Goal: Find specific page/section: Find specific page/section

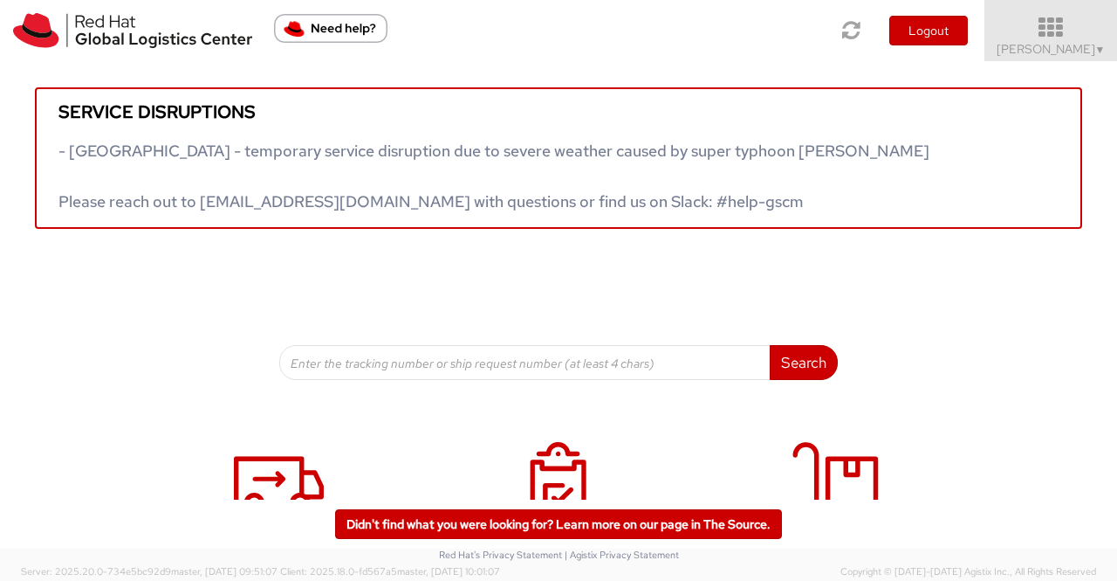
click at [1097, 50] on span "▼" at bounding box center [1101, 50] width 10 height 14
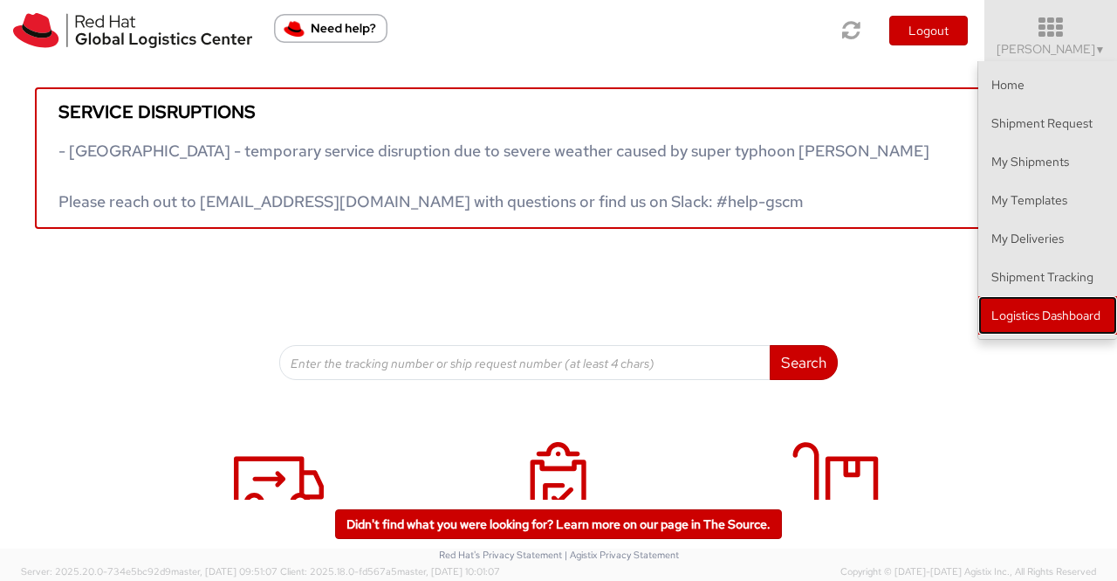
click at [1051, 315] on link "Logistics Dashboard" at bounding box center [1048, 315] width 139 height 38
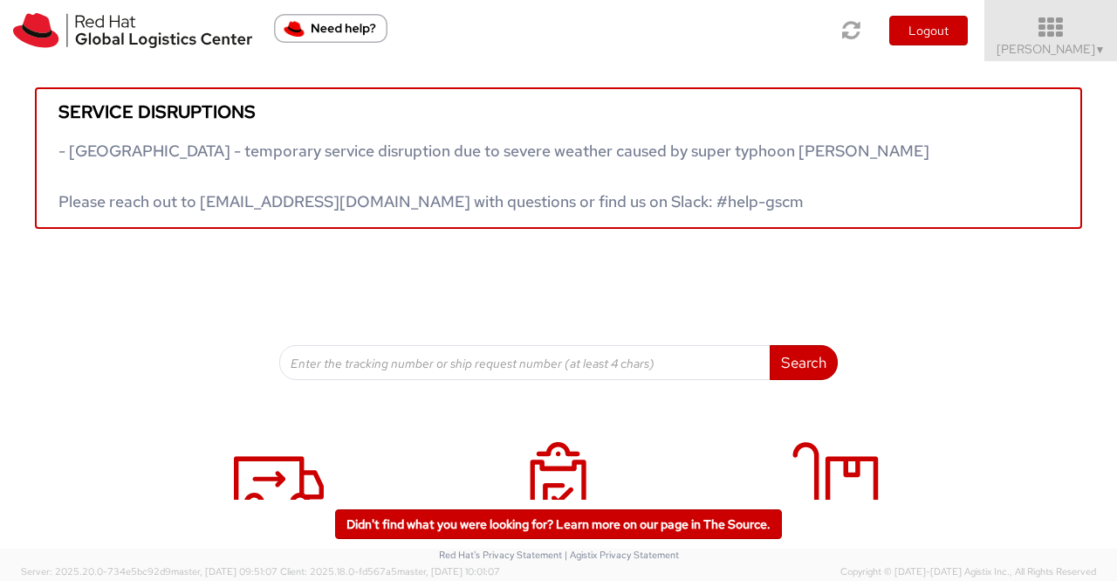
click at [1079, 55] on span "[PERSON_NAME] ▼" at bounding box center [1051, 49] width 109 height 16
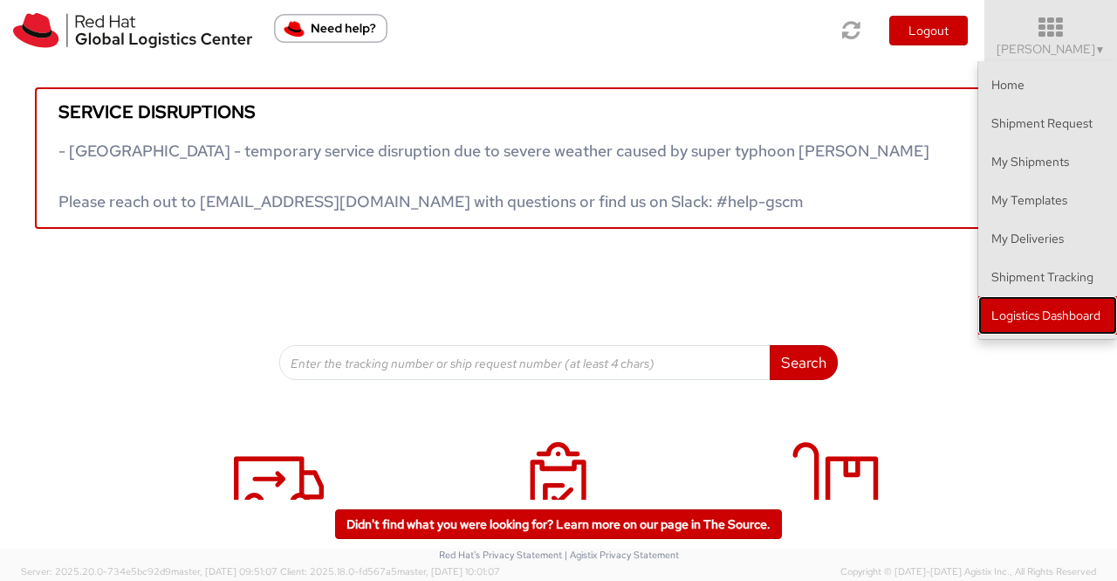
click at [1060, 308] on link "Logistics Dashboard" at bounding box center [1048, 315] width 139 height 38
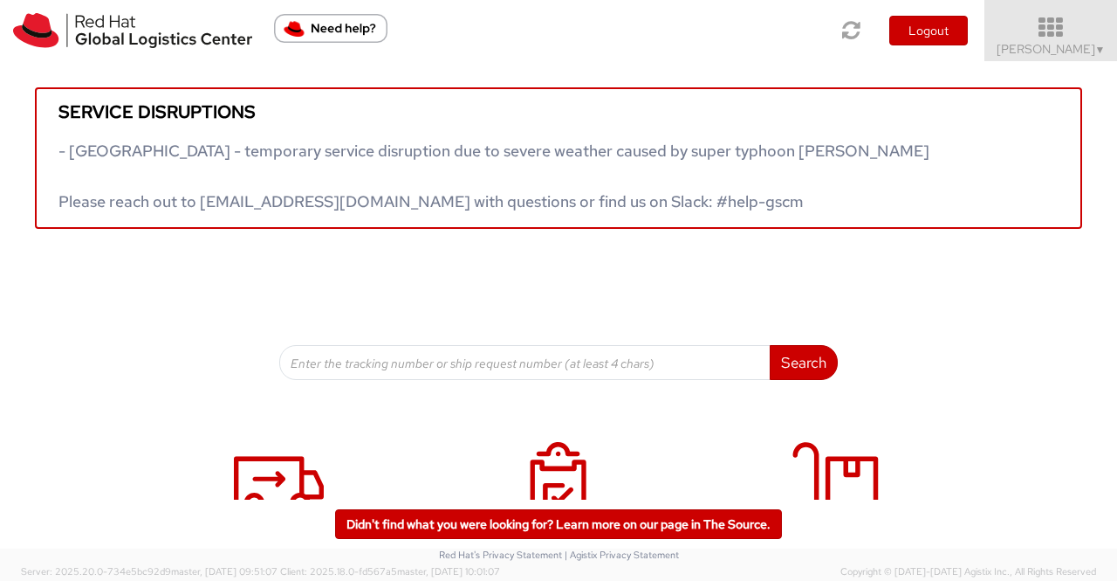
click at [1085, 45] on span "[PERSON_NAME] ▼" at bounding box center [1051, 49] width 109 height 16
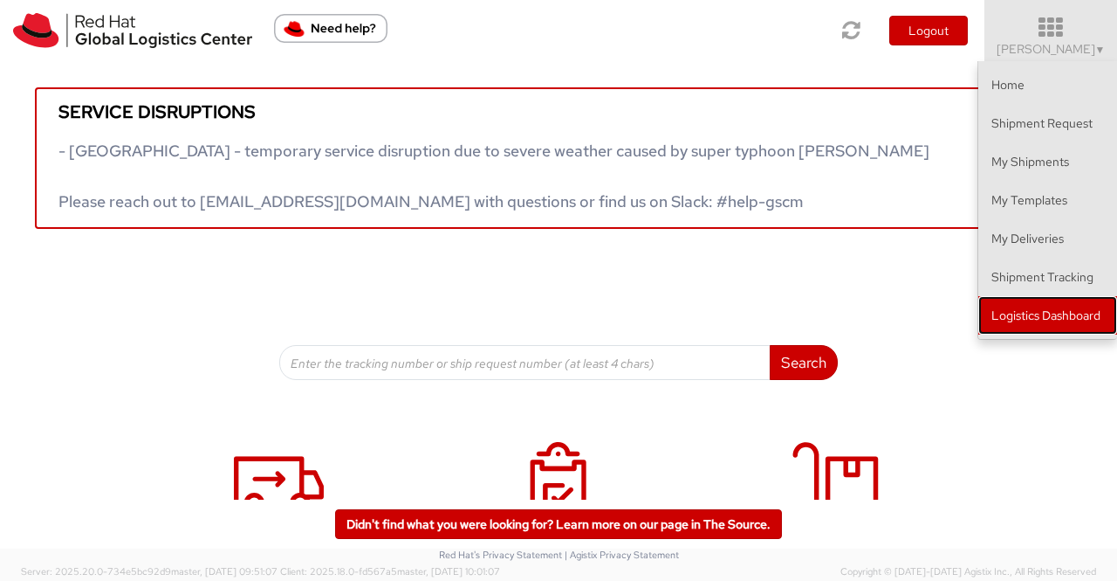
click at [1034, 320] on link "Logistics Dashboard" at bounding box center [1048, 315] width 139 height 38
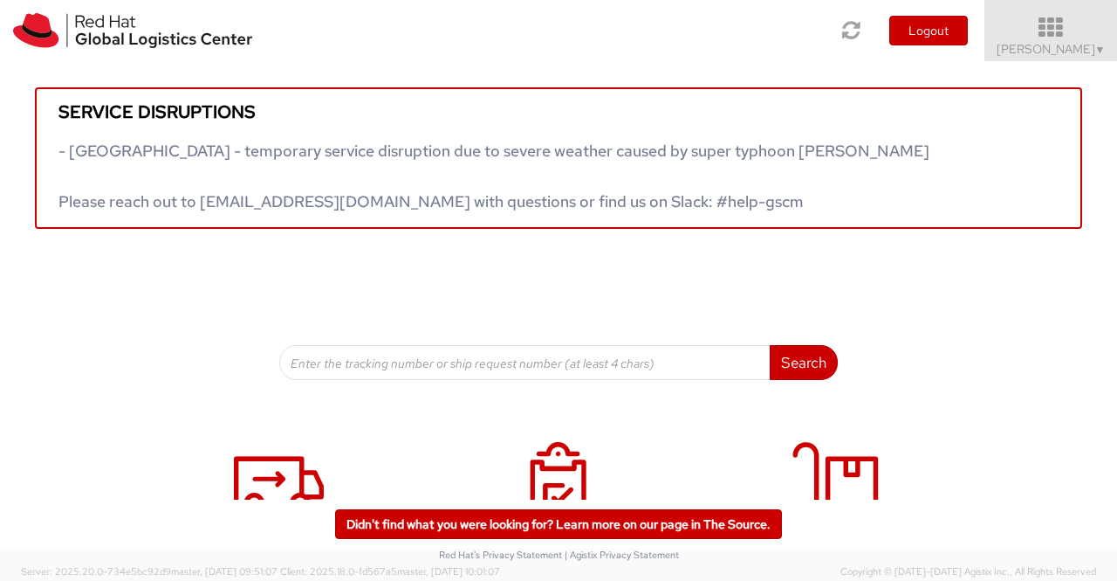
click at [1105, 51] on link "[PERSON_NAME] ▼" at bounding box center [1051, 30] width 133 height 61
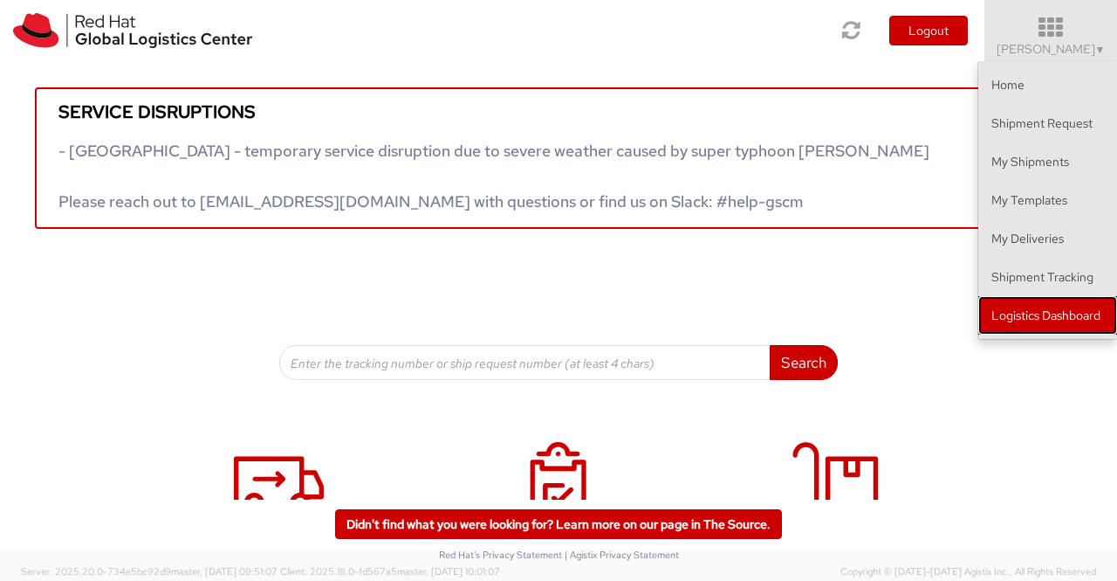
click at [1065, 317] on link "Logistics Dashboard" at bounding box center [1048, 315] width 139 height 38
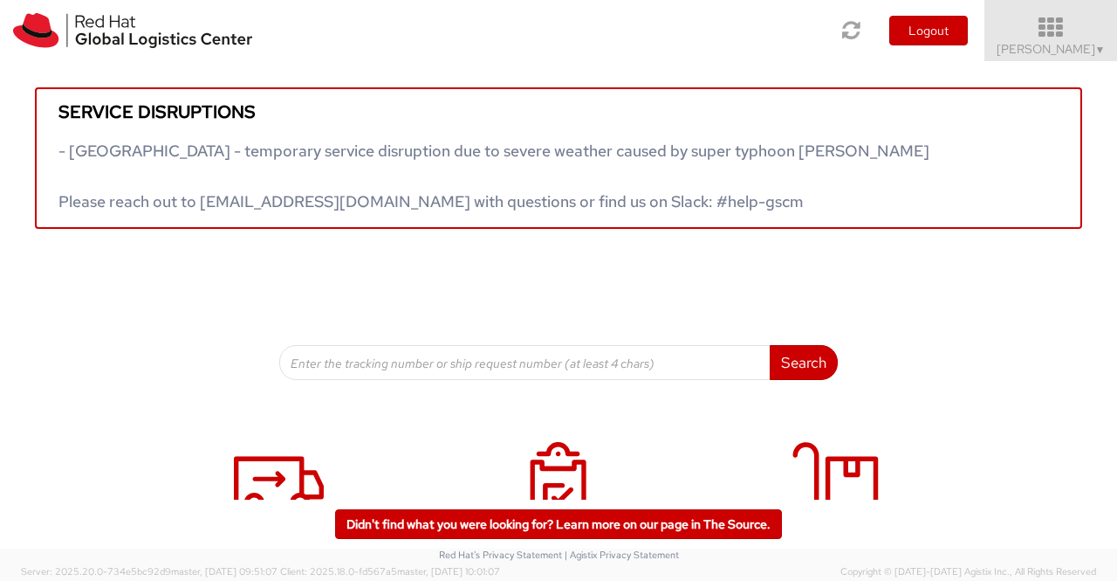
click at [1040, 53] on span "[PERSON_NAME] ▼" at bounding box center [1051, 49] width 109 height 16
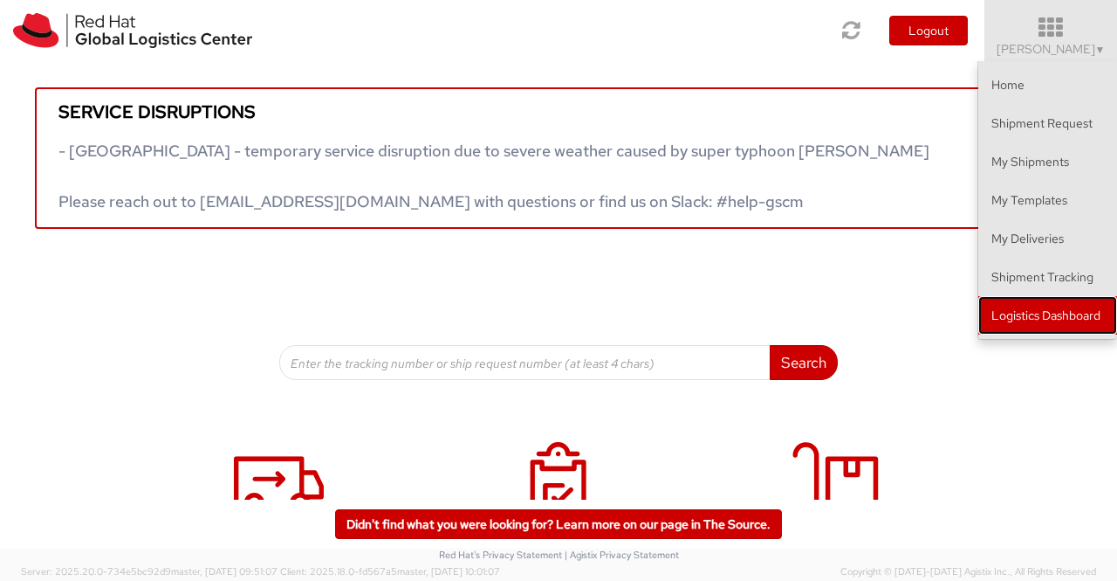
click at [1009, 310] on link "Logistics Dashboard" at bounding box center [1048, 315] width 139 height 38
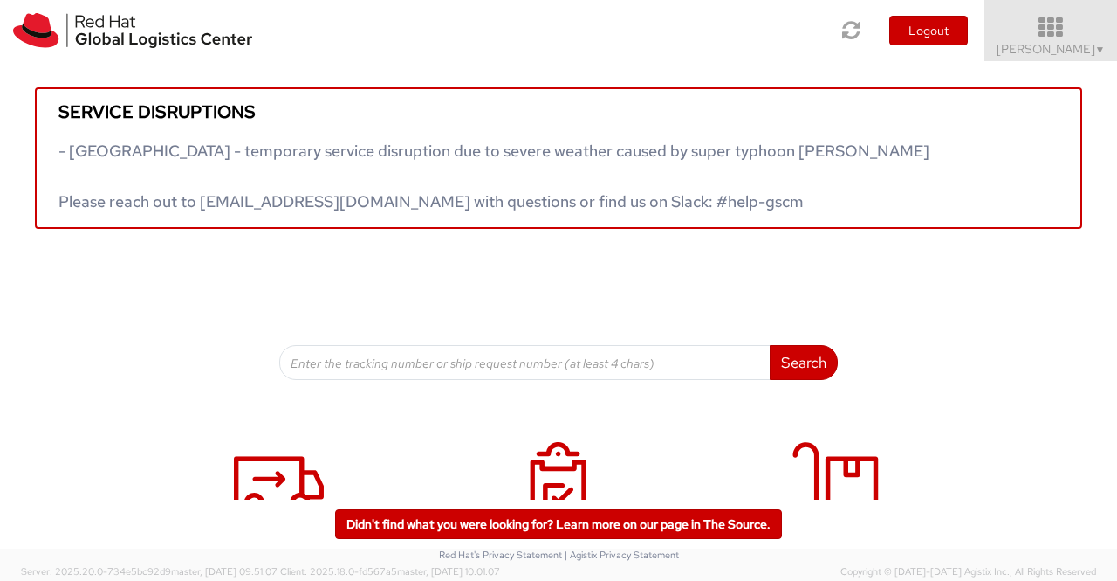
click at [1104, 52] on span "▼" at bounding box center [1101, 50] width 10 height 14
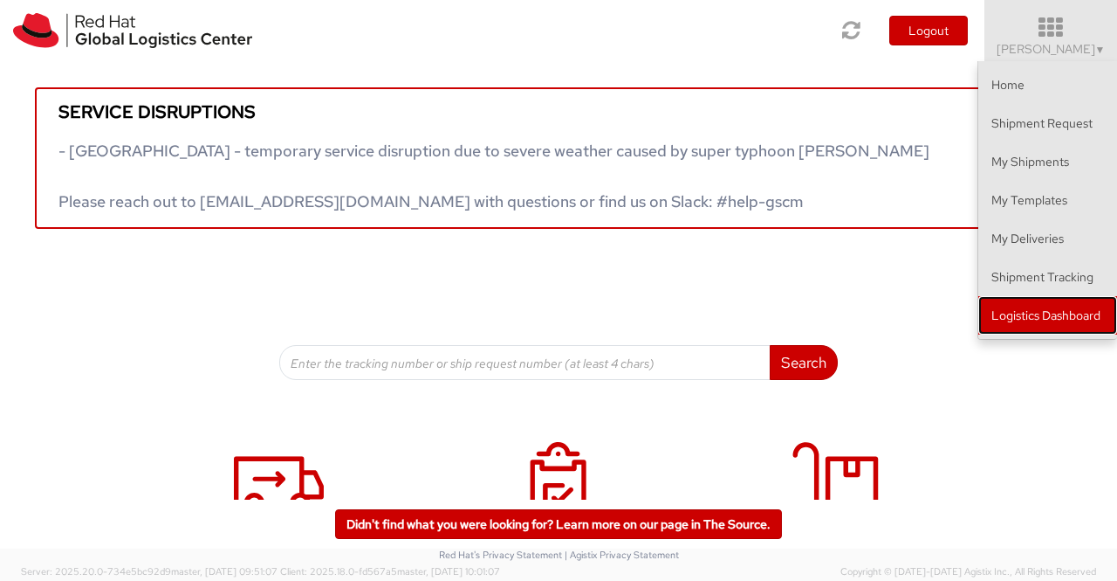
click at [1042, 315] on link "Logistics Dashboard" at bounding box center [1048, 315] width 139 height 38
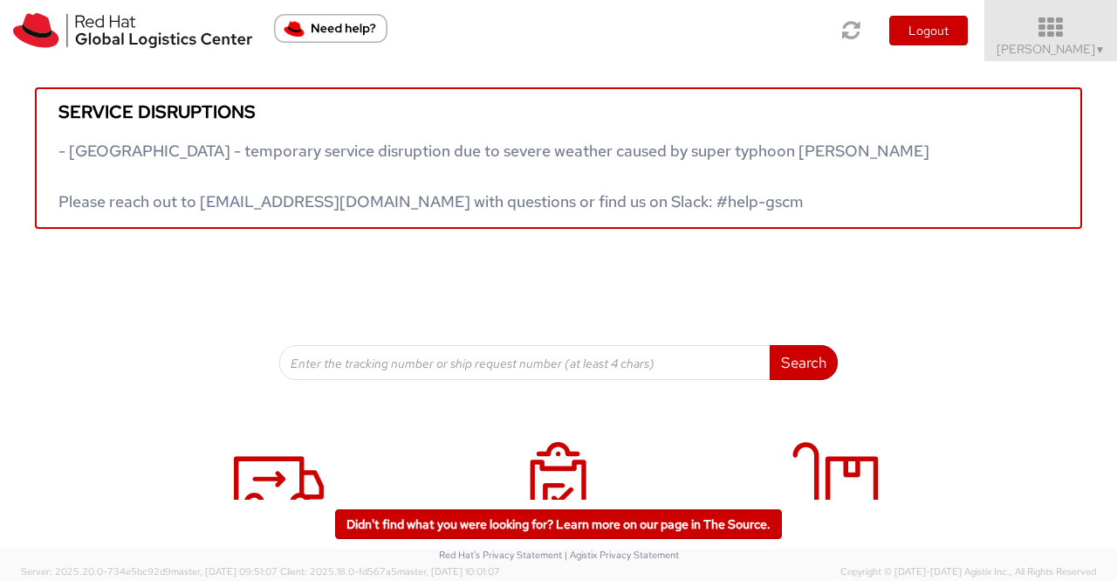
click at [1078, 45] on span "[PERSON_NAME] ▼" at bounding box center [1051, 49] width 109 height 16
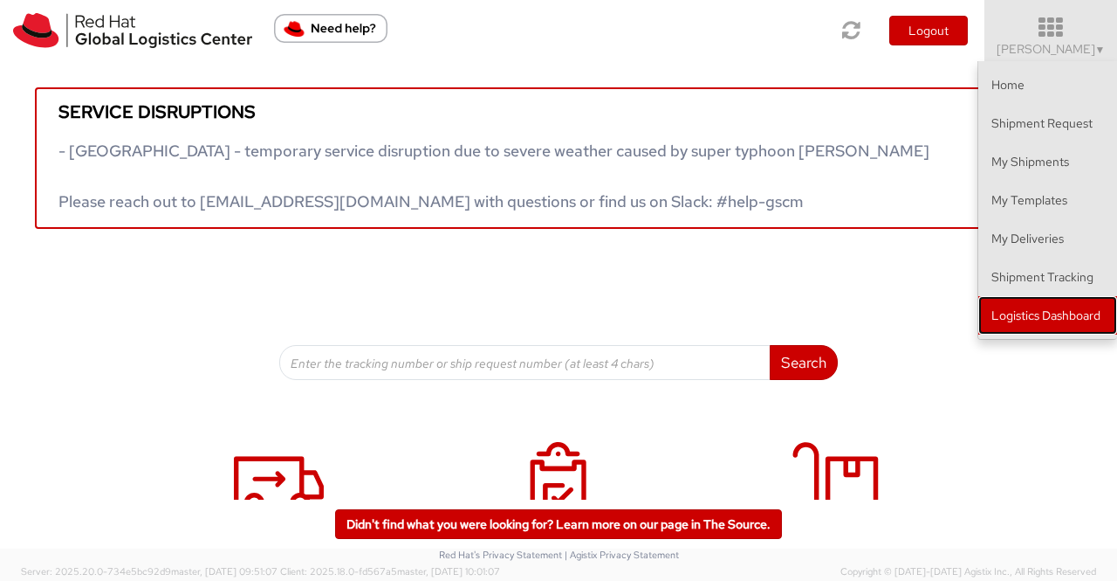
click at [1056, 303] on link "Logistics Dashboard" at bounding box center [1048, 315] width 139 height 38
